Goal: Use online tool/utility: Utilize a website feature to perform a specific function

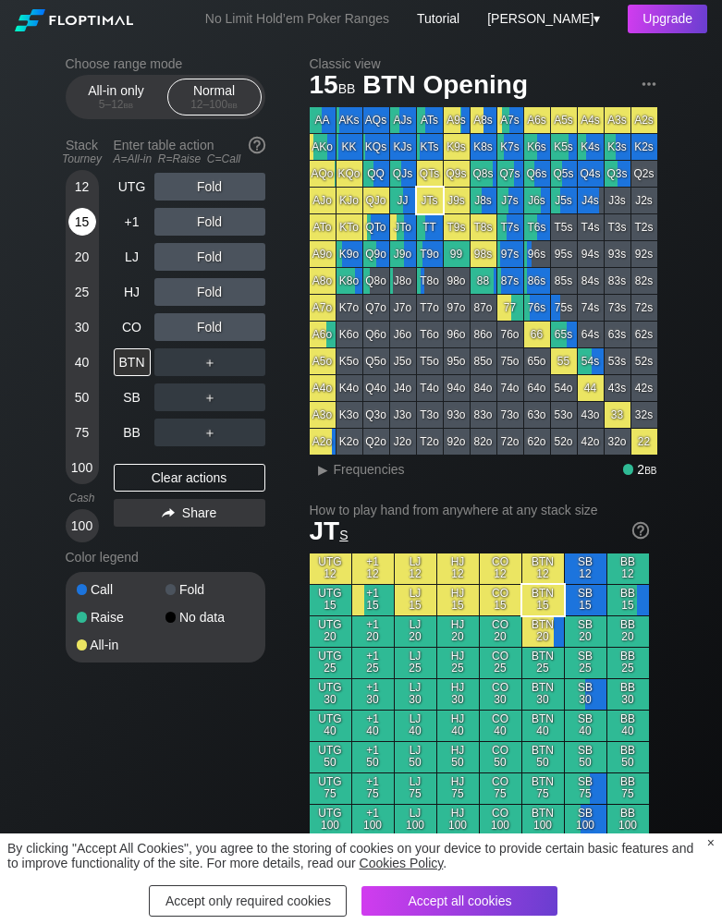
click at [83, 214] on div "15" at bounding box center [82, 222] width 28 height 28
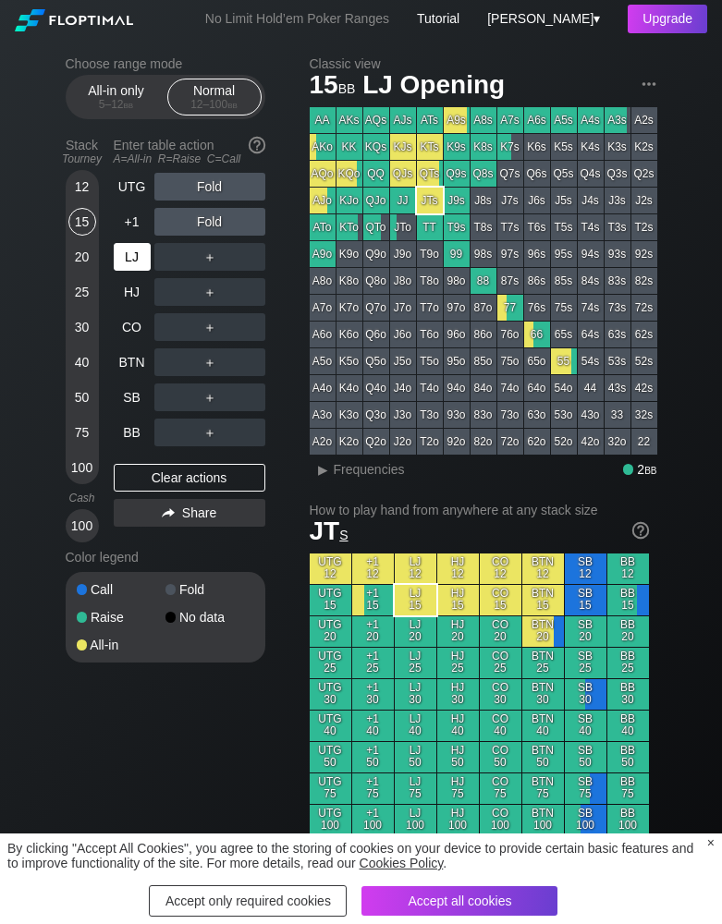
click at [137, 259] on div "LJ" at bounding box center [132, 257] width 37 height 28
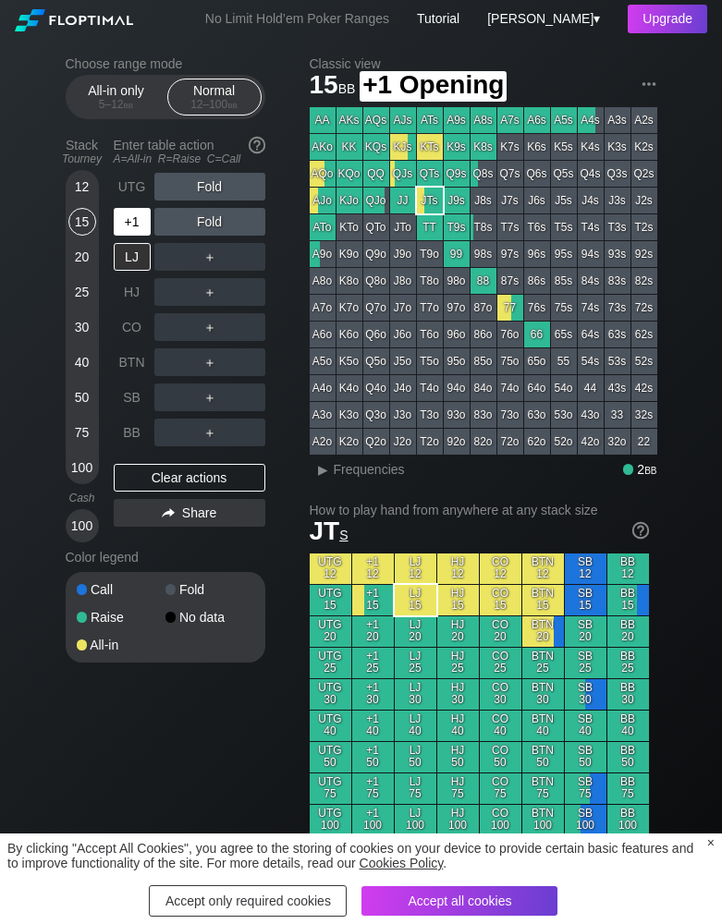
click at [129, 224] on div "+1" at bounding box center [132, 222] width 37 height 28
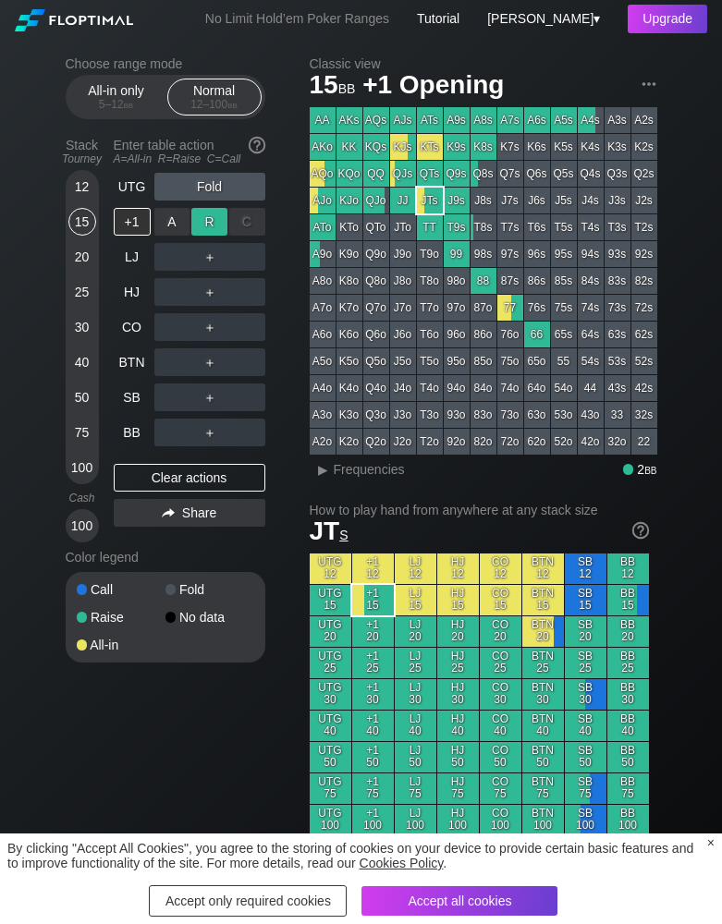
click at [202, 220] on div "R ✕" at bounding box center [209, 222] width 36 height 28
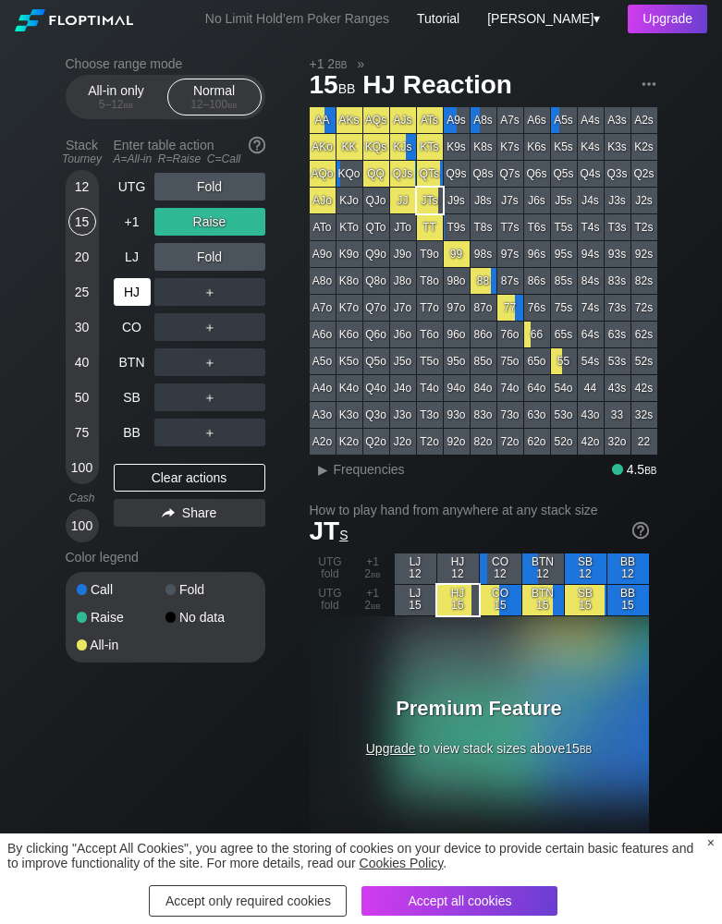
click at [132, 283] on div "HJ" at bounding box center [132, 292] width 37 height 28
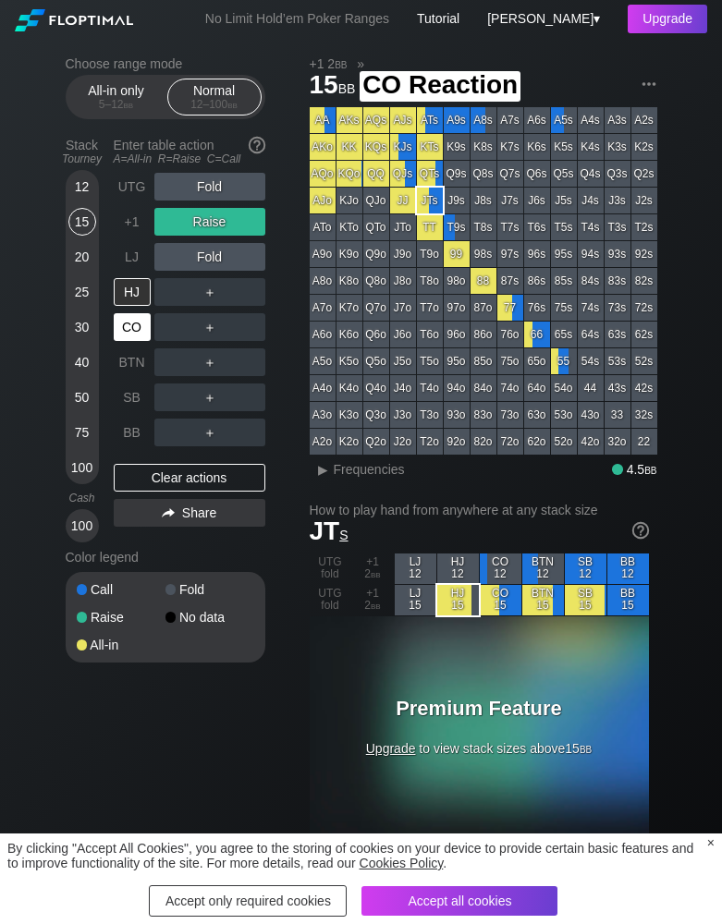
click at [126, 321] on div "CO" at bounding box center [132, 327] width 37 height 28
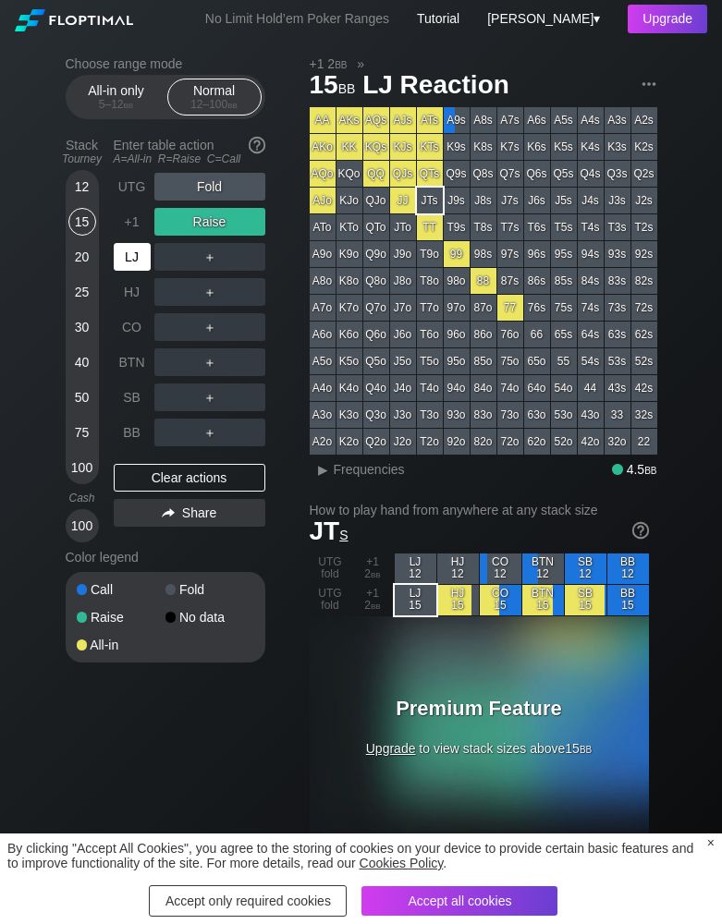
click at [125, 263] on div "LJ" at bounding box center [132, 257] width 37 height 28
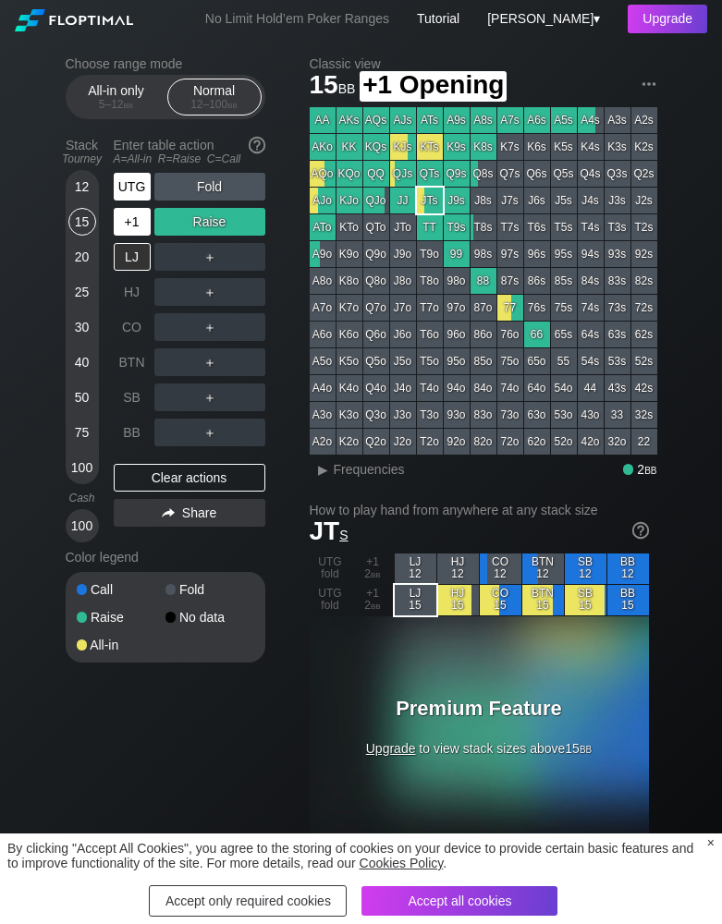
click at [128, 188] on div "UTG" at bounding box center [132, 187] width 37 height 28
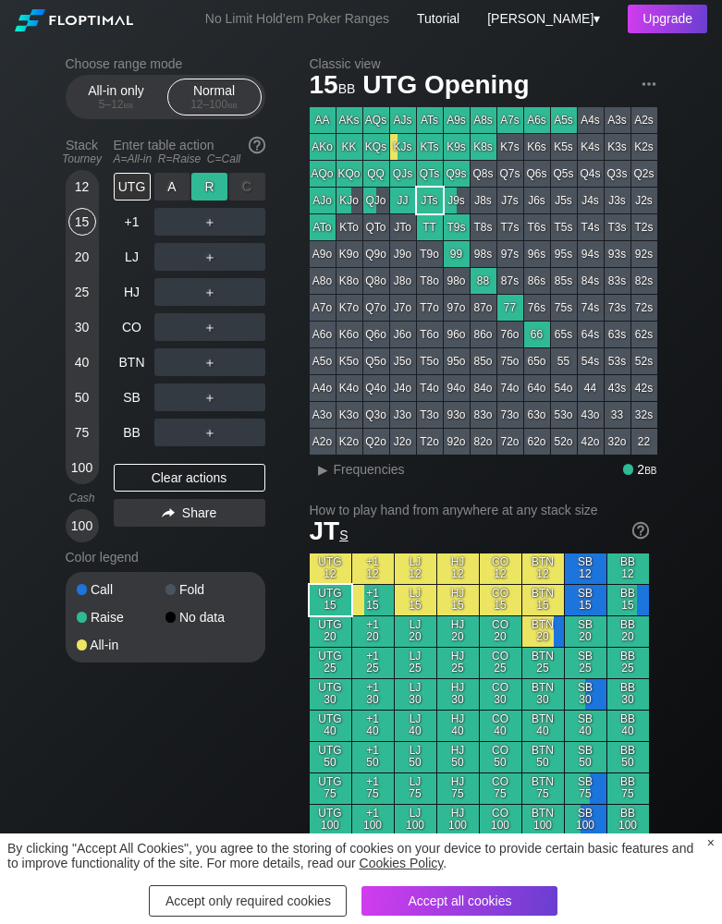
click at [198, 176] on div "R ✕" at bounding box center [209, 187] width 36 height 28
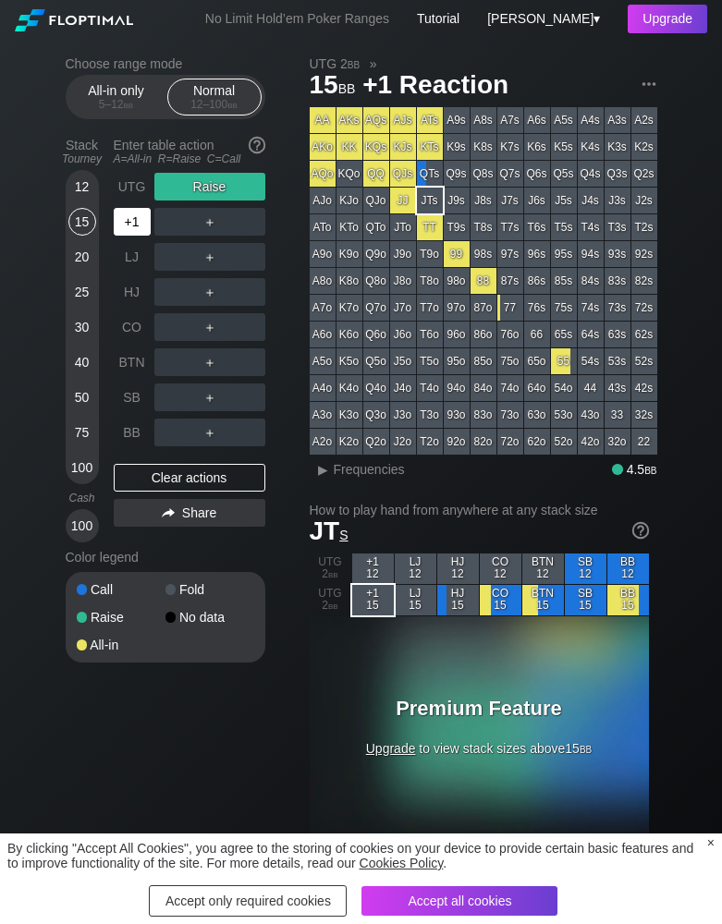
click at [128, 218] on div "+1" at bounding box center [132, 222] width 37 height 28
click at [200, 191] on div "R ✕" at bounding box center [209, 187] width 36 height 28
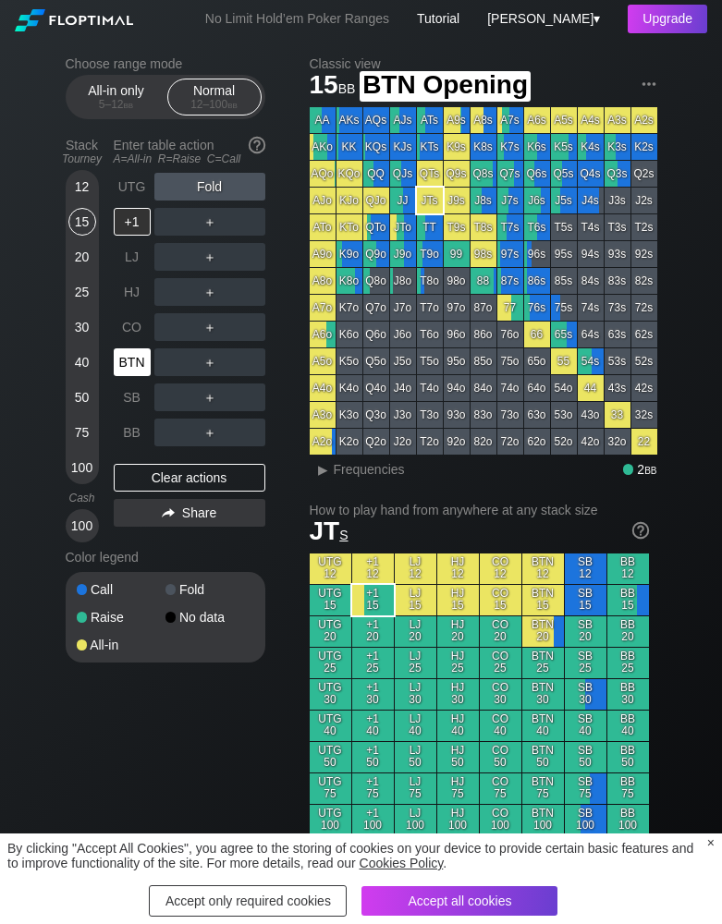
click at [132, 348] on div "BTN" at bounding box center [132, 362] width 37 height 28
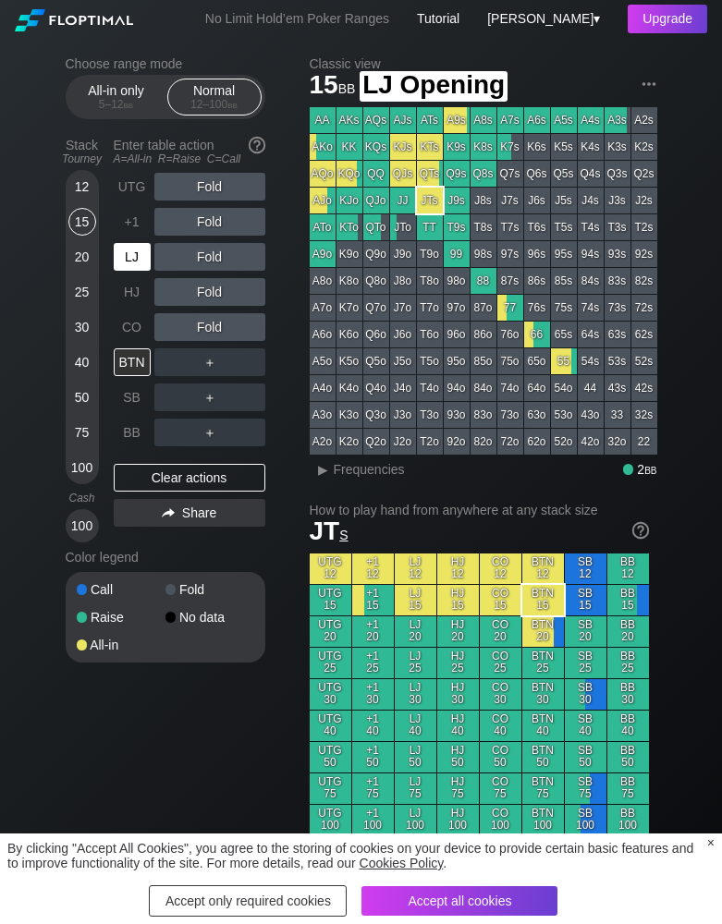
click at [135, 256] on div "LJ" at bounding box center [132, 257] width 37 height 28
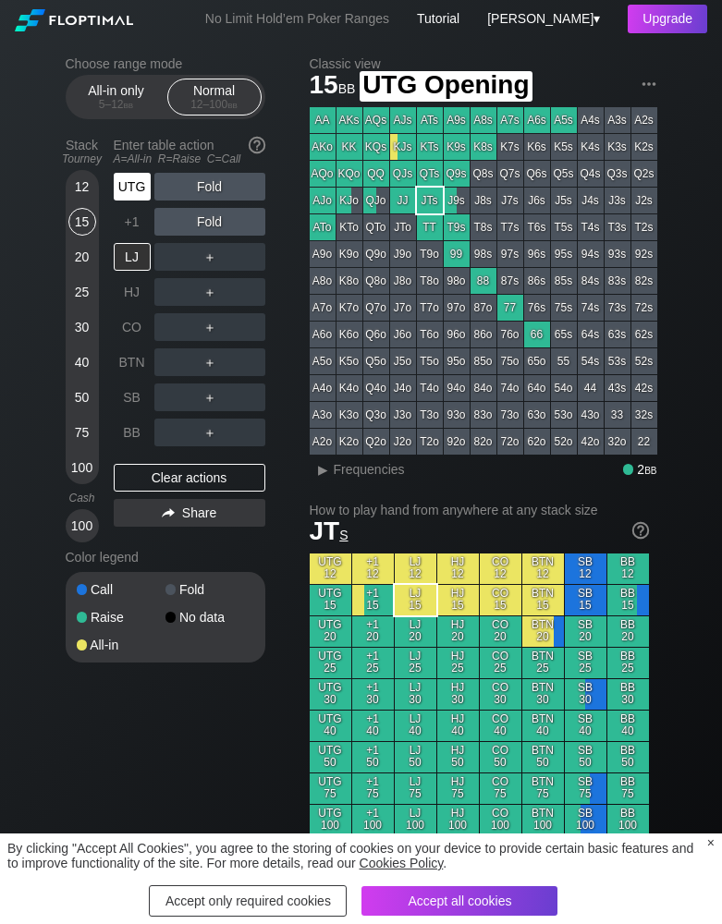
click at [125, 188] on div "UTG" at bounding box center [132, 187] width 37 height 28
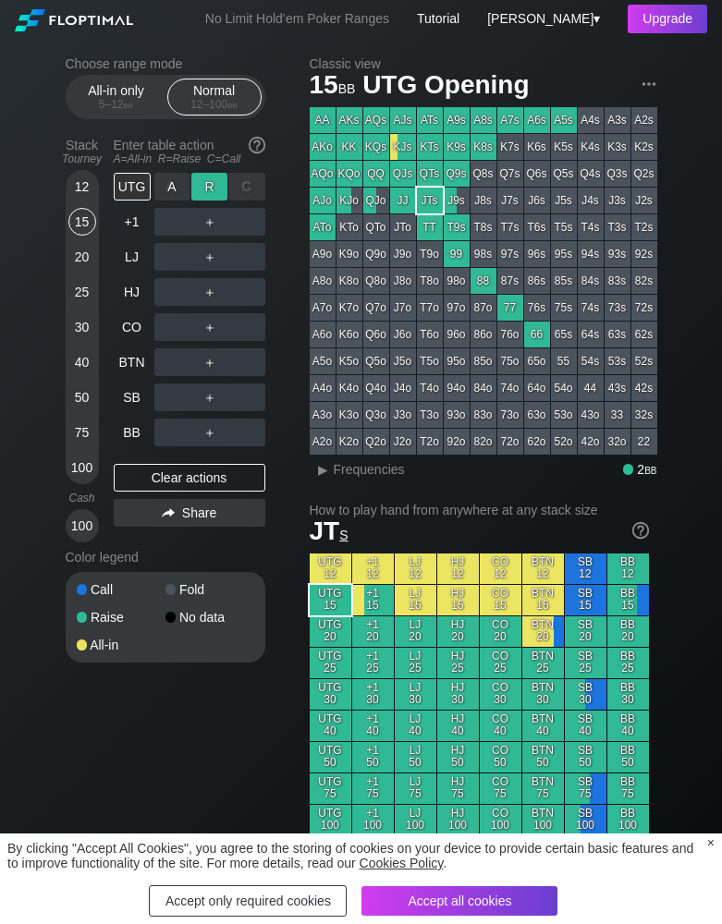
click at [200, 188] on div "R ✕" at bounding box center [209, 187] width 36 height 28
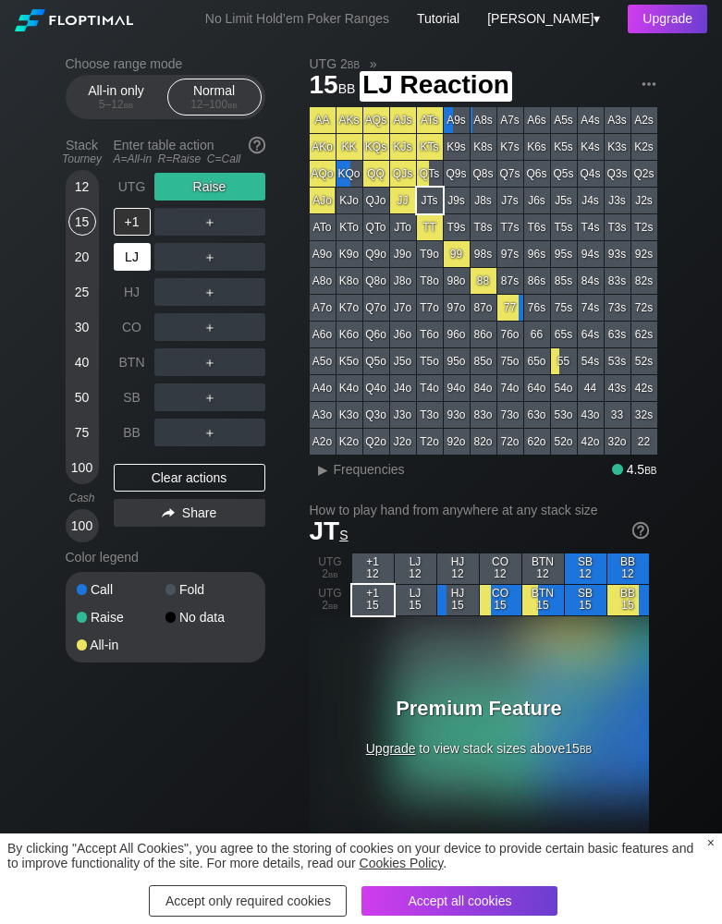
click at [124, 255] on div "LJ" at bounding box center [132, 257] width 37 height 28
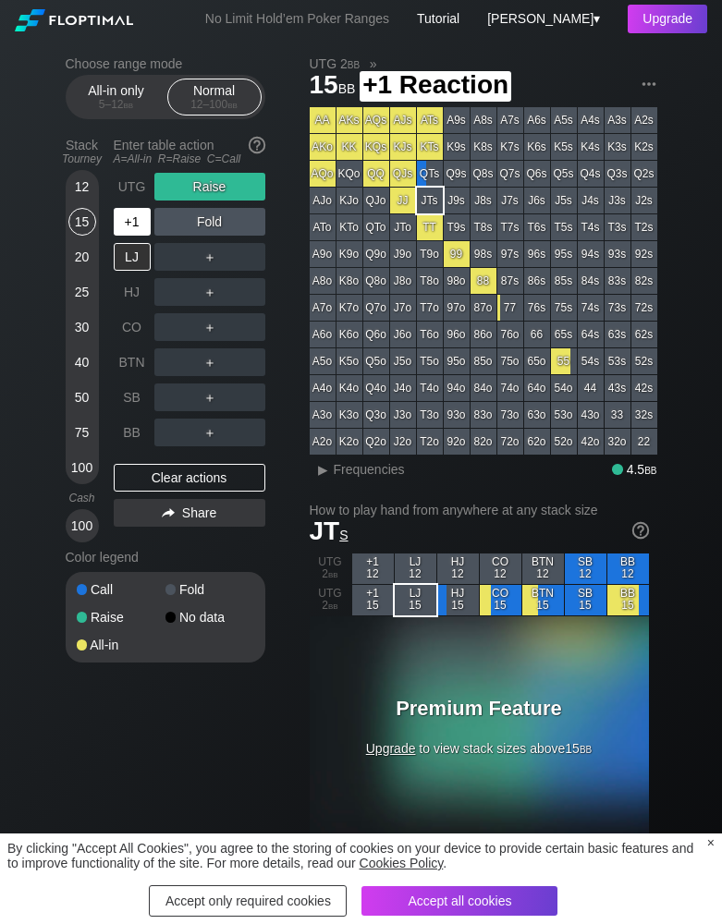
click at [132, 220] on div "+1" at bounding box center [132, 222] width 37 height 28
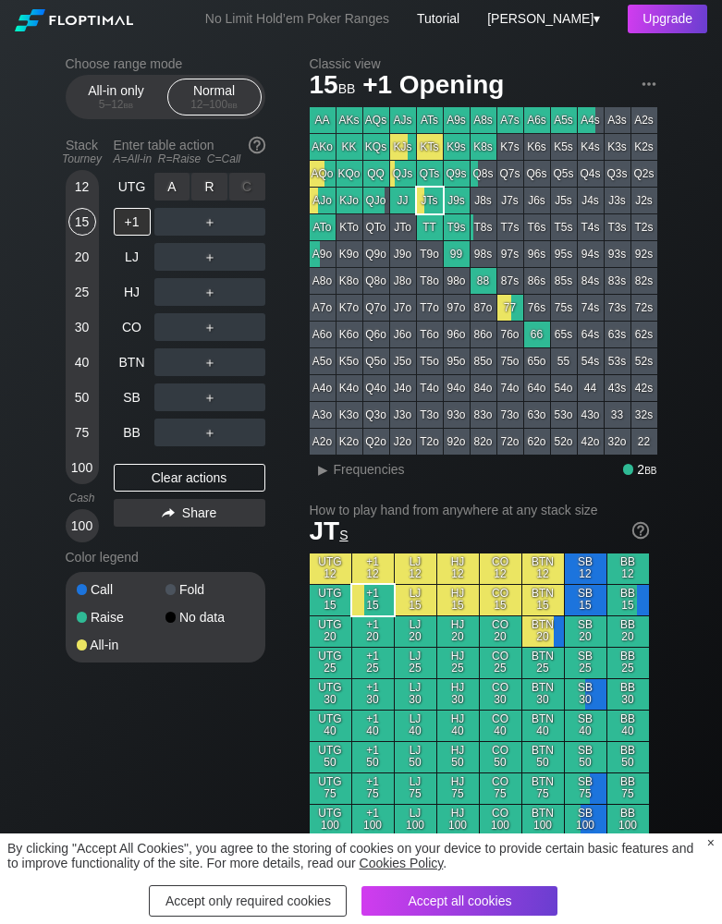
click at [194, 188] on div "R ✕" at bounding box center [209, 187] width 36 height 28
click at [87, 263] on div "20" at bounding box center [82, 257] width 28 height 28
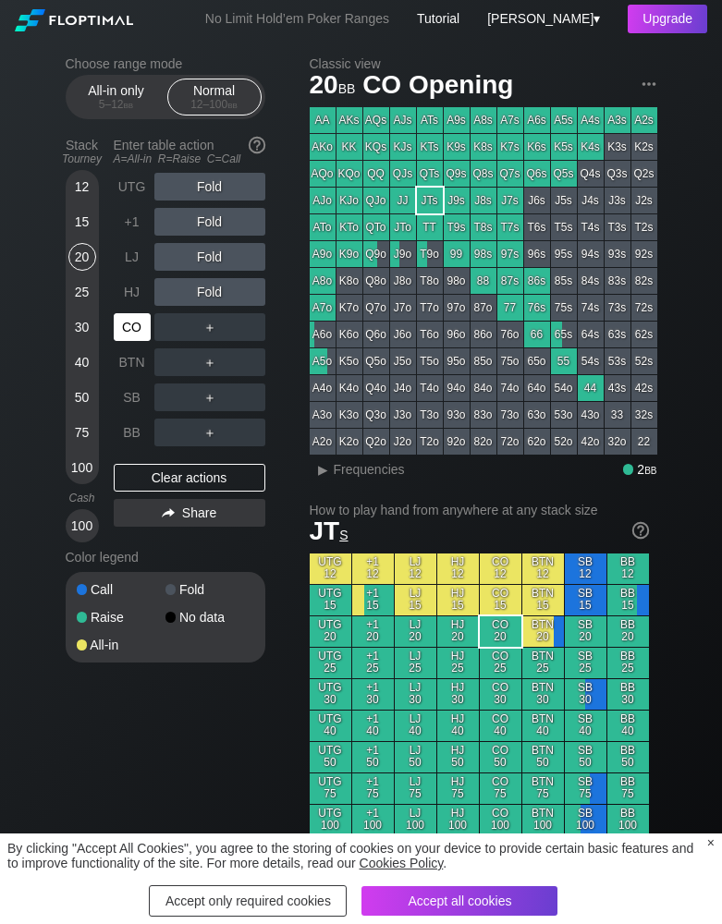
click at [132, 328] on div "CO" at bounding box center [132, 327] width 37 height 28
